Goal: Task Accomplishment & Management: Manage account settings

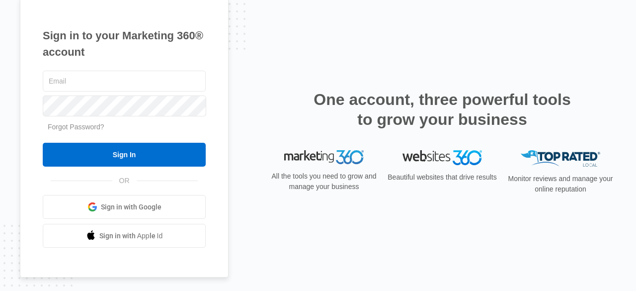
type input "[EMAIL_ADDRESS][DOMAIN_NAME]"
click at [180, 167] on div "dscales@otsdrugtesting.com Forgot Password? Sign In OR Sign in with Google Sign…" at bounding box center [124, 158] width 163 height 179
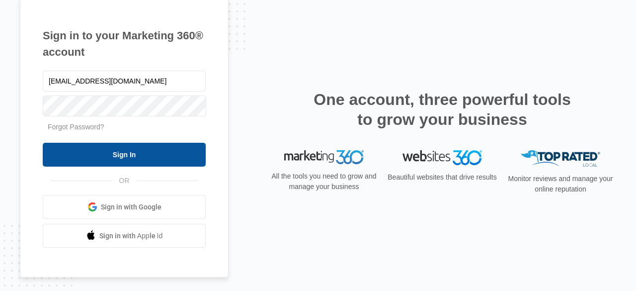
click at [166, 160] on input "Sign In" at bounding box center [124, 155] width 163 height 24
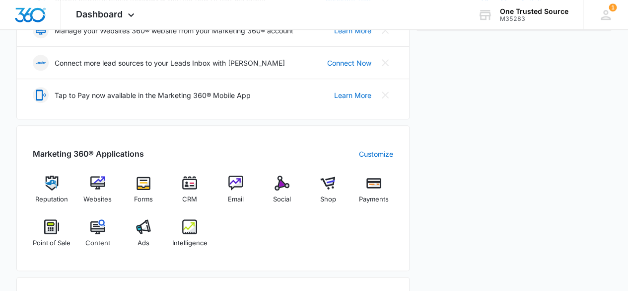
scroll to position [250, 0]
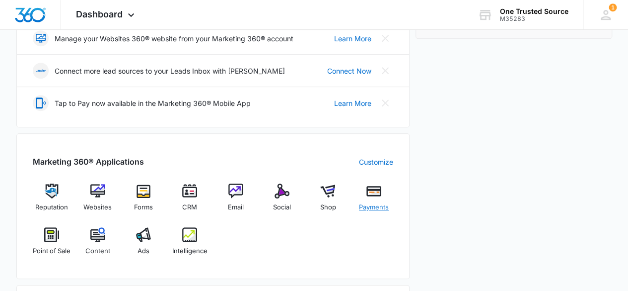
click at [367, 191] on img at bounding box center [374, 190] width 15 height 15
